Goal: Feedback & Contribution: Submit feedback/report problem

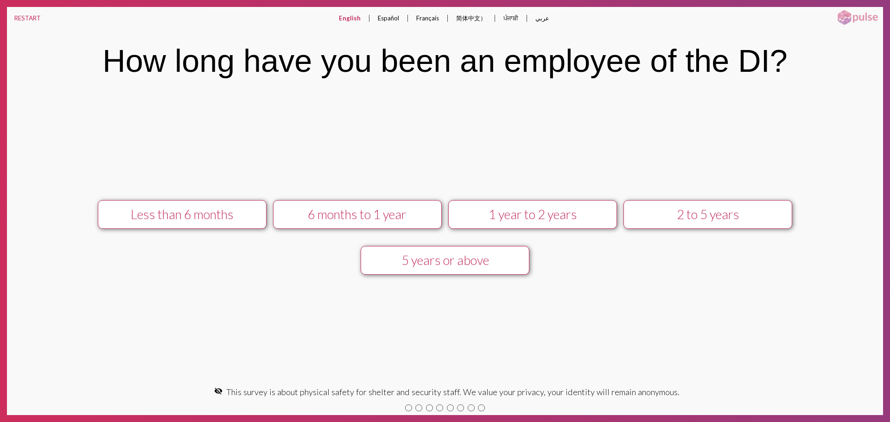
click at [595, 217] on div "1 year to 2 years" at bounding box center [532, 214] width 151 height 15
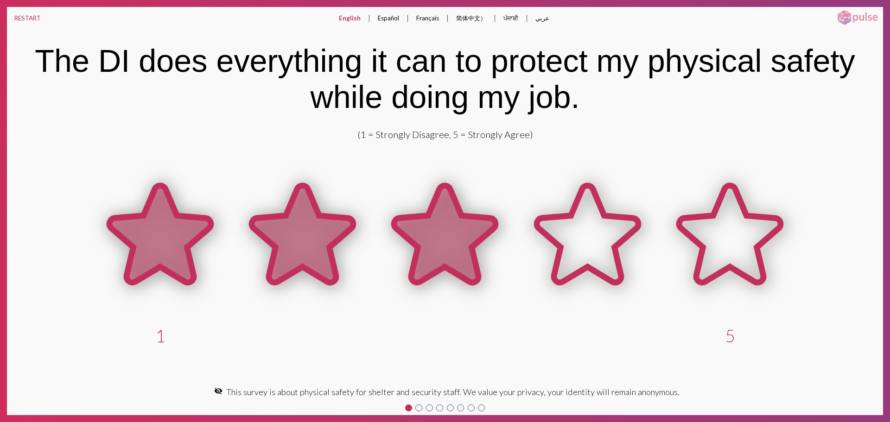
click at [465, 229] on icon at bounding box center [444, 234] width 101 height 97
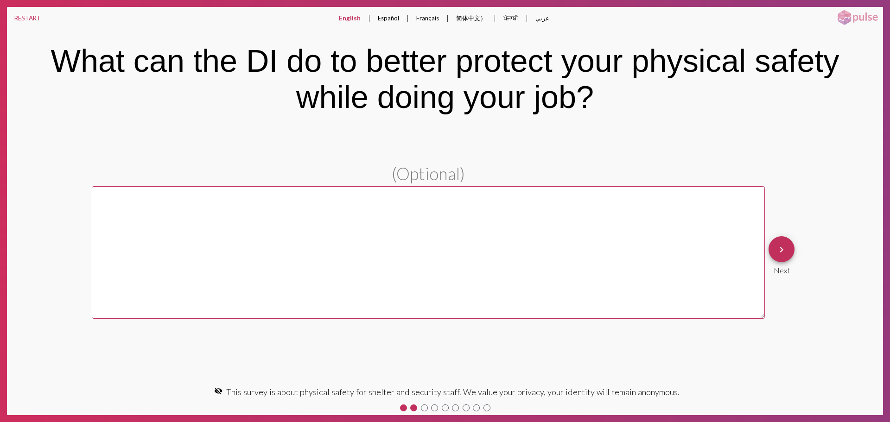
click at [779, 246] on mat-icon "keyboard_arrow_right" at bounding box center [781, 249] width 11 height 11
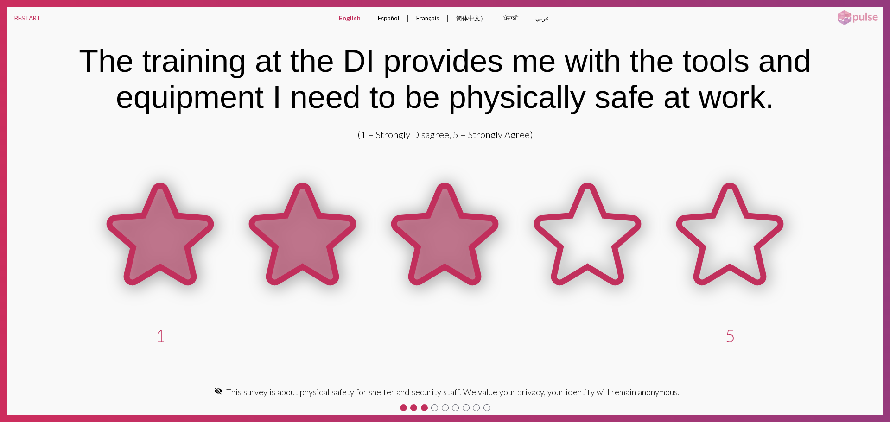
click at [402, 237] on icon at bounding box center [444, 234] width 101 height 97
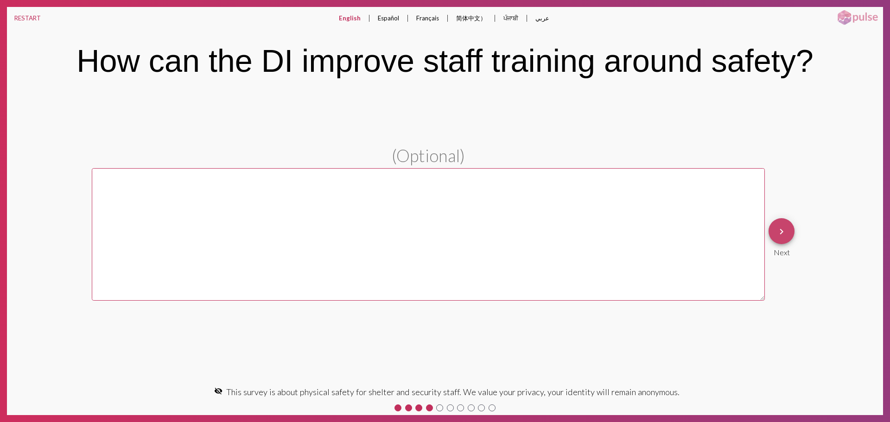
click at [787, 231] on button "keyboard_arrow_right" at bounding box center [781, 231] width 26 height 26
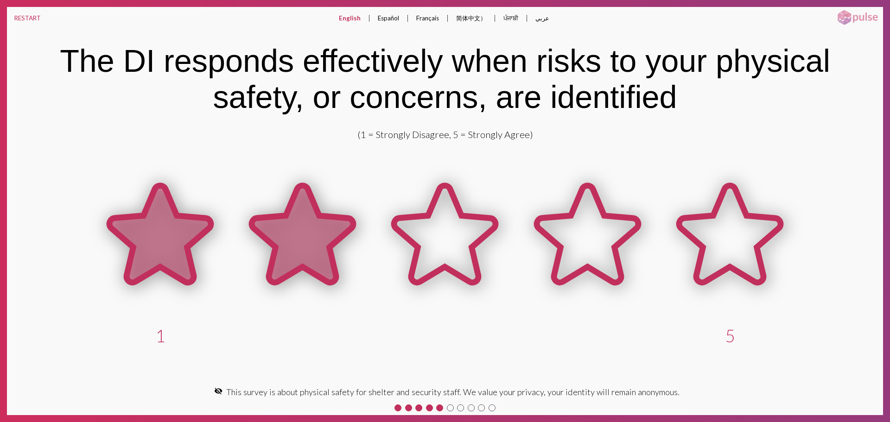
click at [305, 224] on icon at bounding box center [302, 234] width 101 height 97
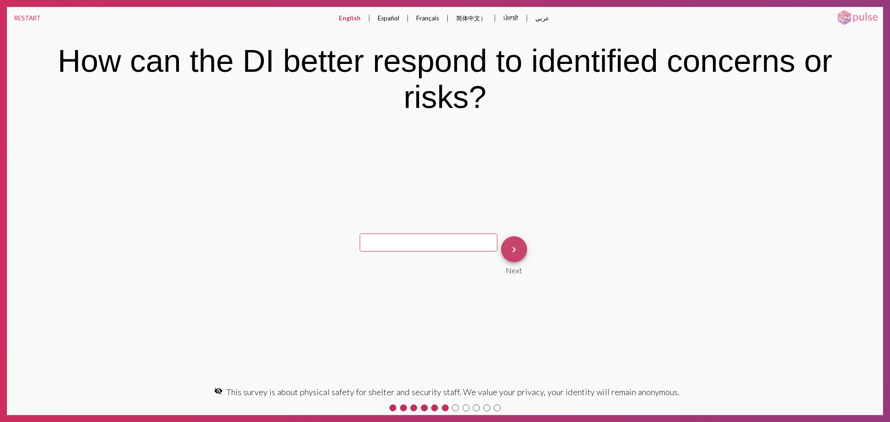
click at [519, 256] on button "keyboard_arrow_right" at bounding box center [514, 249] width 26 height 26
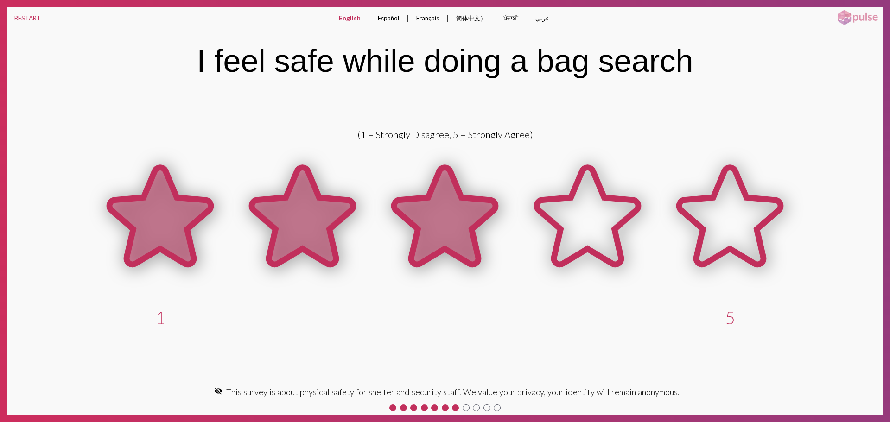
click at [391, 202] on icon at bounding box center [444, 217] width 142 height 142
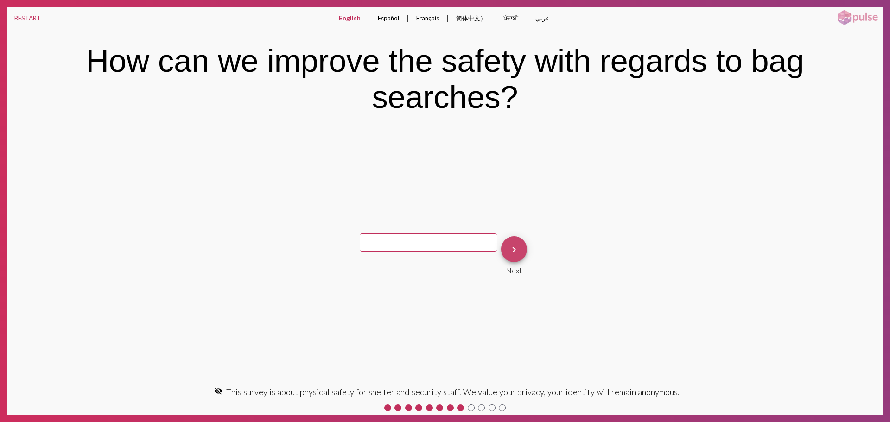
click at [503, 246] on button "keyboard_arrow_right" at bounding box center [514, 249] width 26 height 26
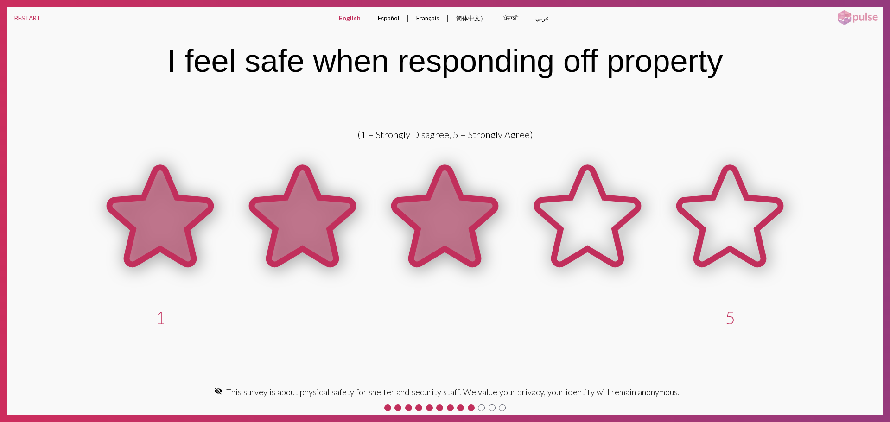
click at [473, 237] on icon at bounding box center [444, 216] width 101 height 97
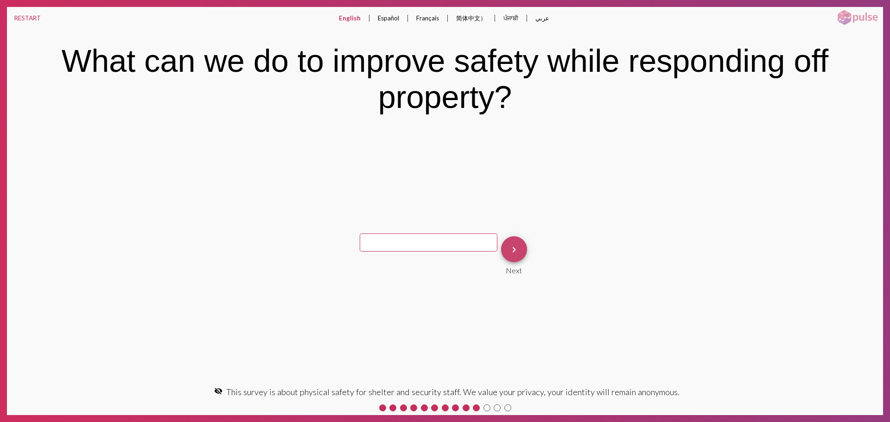
click at [508, 247] on mat-icon "keyboard_arrow_right" at bounding box center [513, 249] width 11 height 11
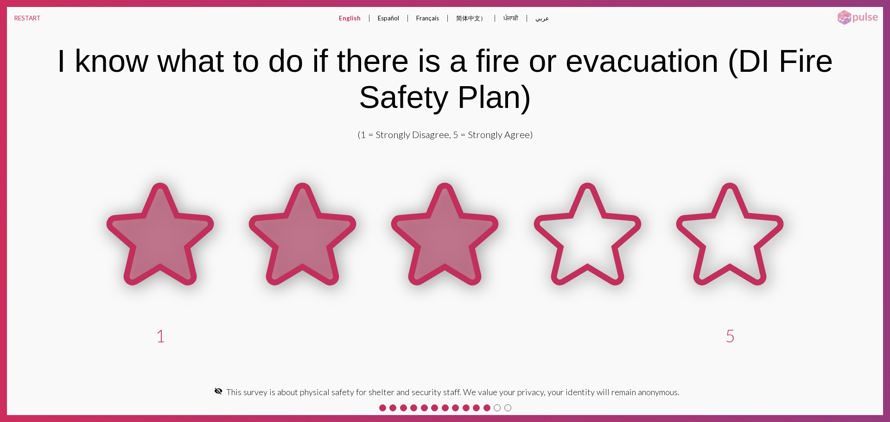
click at [444, 241] on icon at bounding box center [444, 234] width 101 height 97
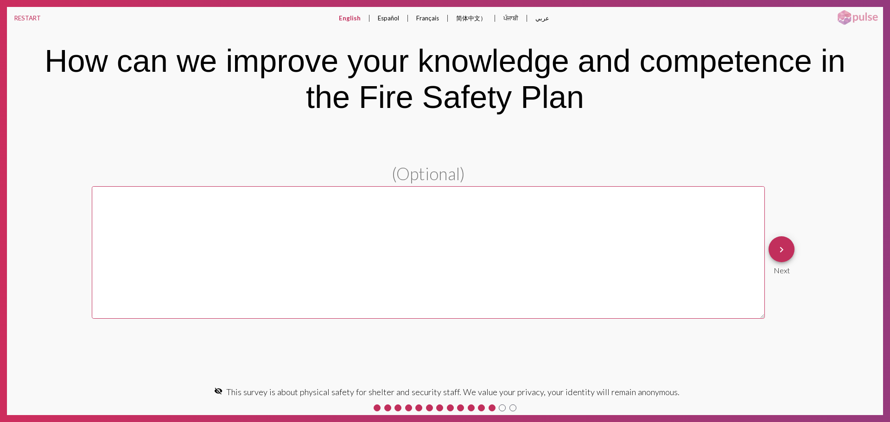
click at [785, 247] on mat-icon "keyboard_arrow_right" at bounding box center [781, 249] width 11 height 11
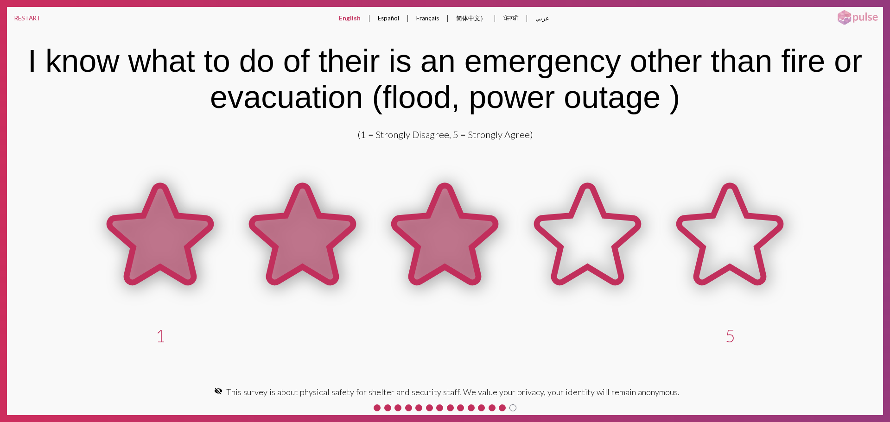
click at [431, 244] on icon at bounding box center [444, 234] width 101 height 97
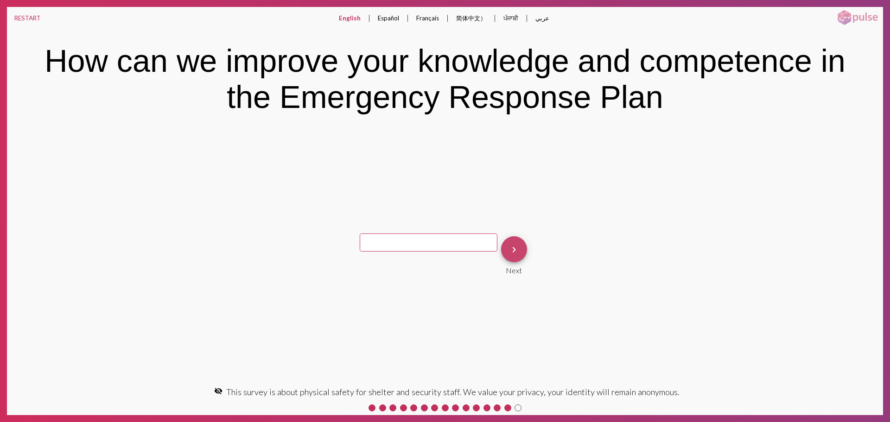
click at [510, 247] on mat-icon "keyboard_arrow_right" at bounding box center [513, 249] width 11 height 11
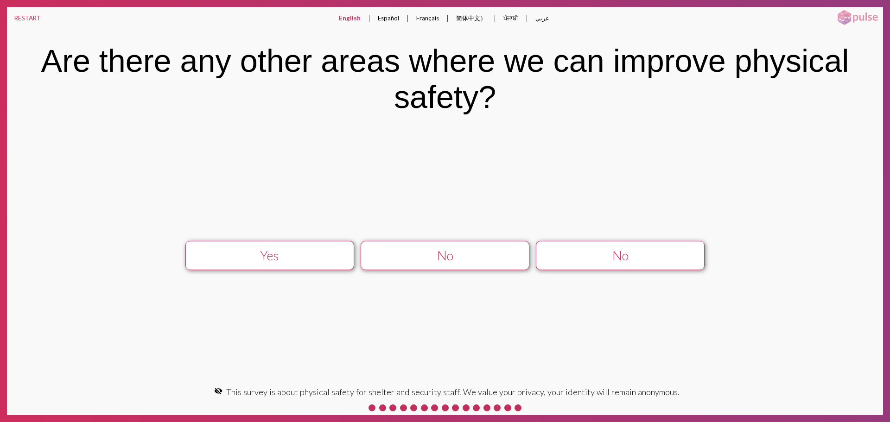
click at [500, 249] on div "No" at bounding box center [444, 255] width 151 height 15
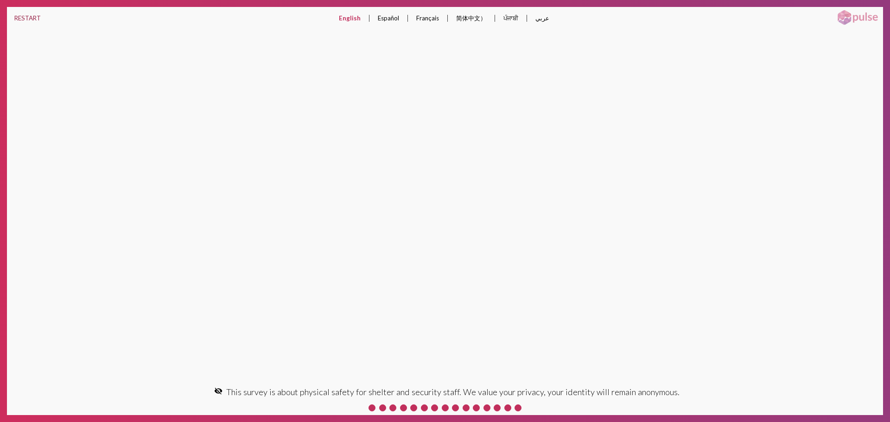
click at [34, 21] on button "RESTART" at bounding box center [27, 18] width 41 height 22
